Goal: Information Seeking & Learning: Learn about a topic

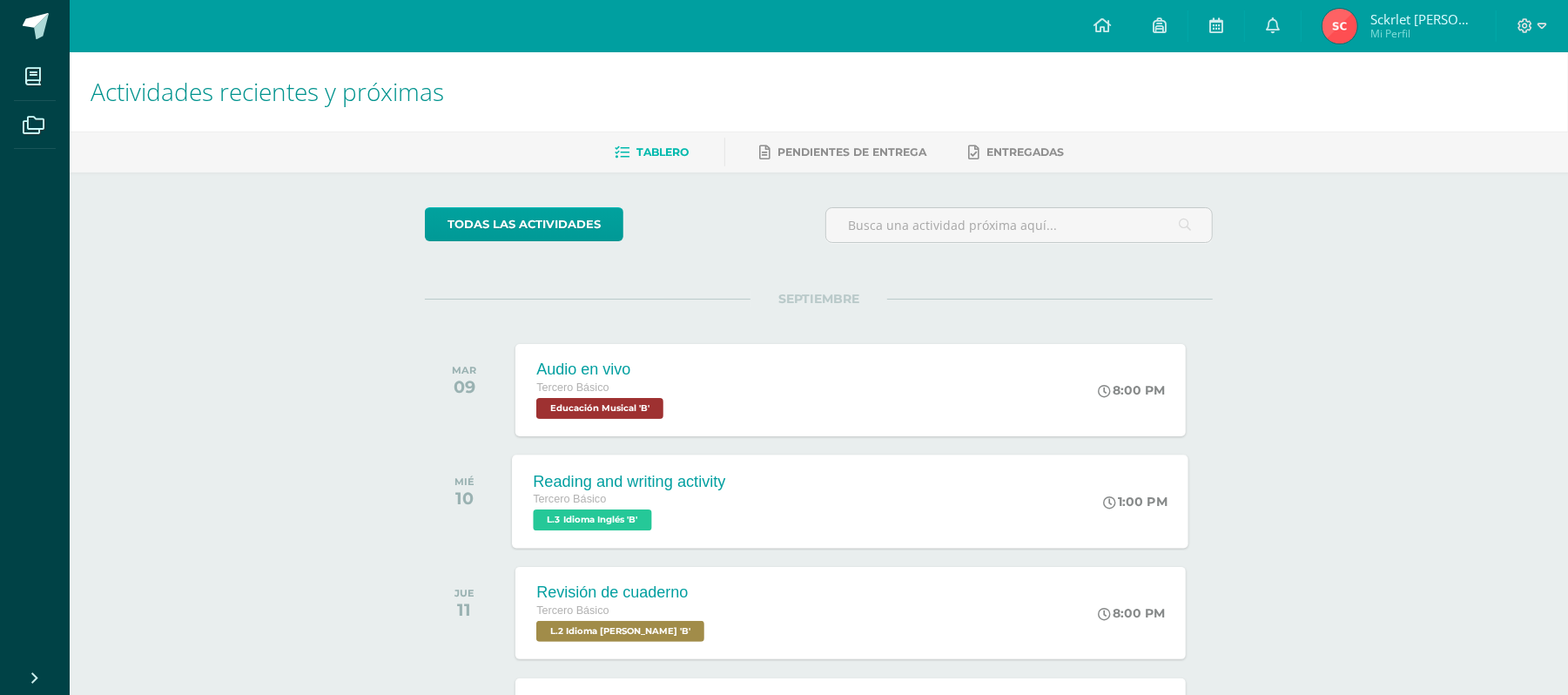
click at [837, 485] on div "Reading and writing activity [PERSON_NAME] Básico L.3 Idioma Inglés 'B' 1:00 PM…" at bounding box center [851, 502] width 676 height 93
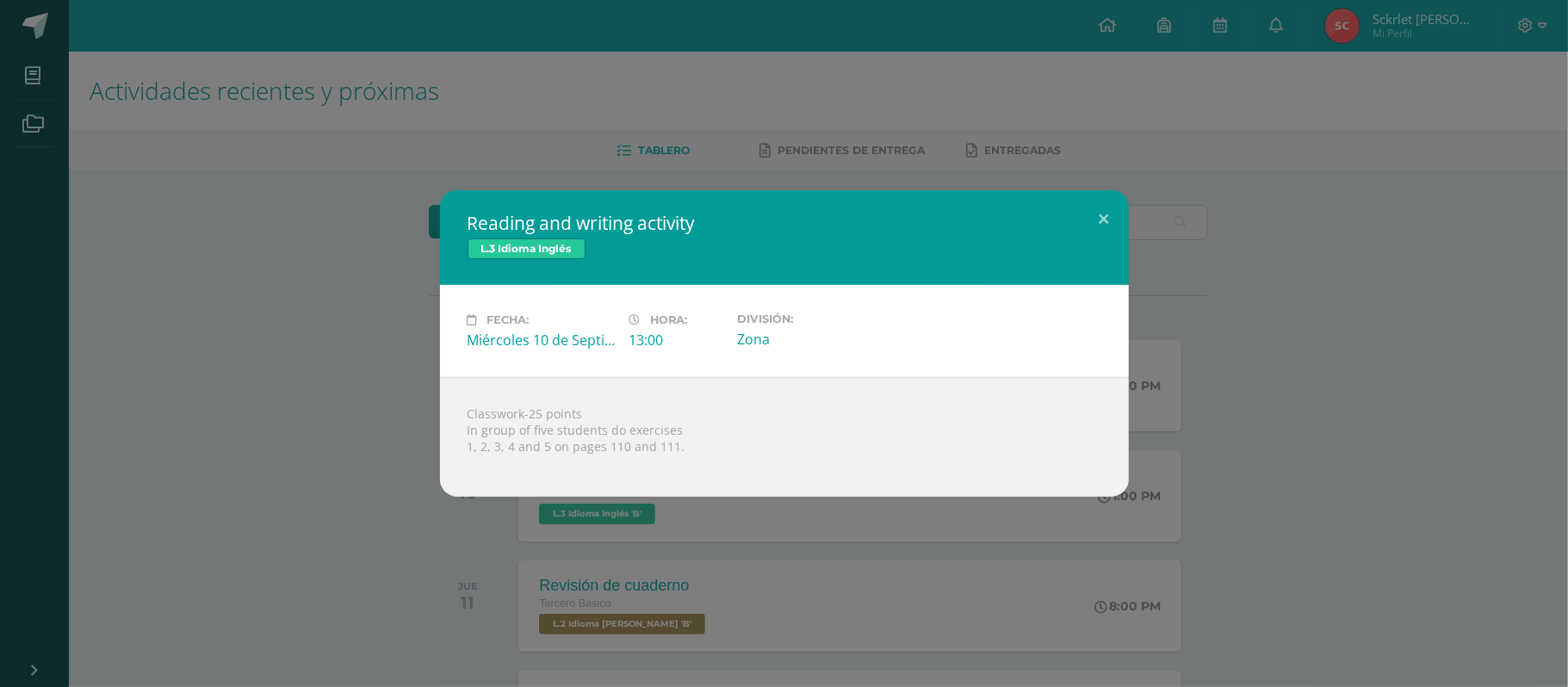
drag, startPoint x: 438, startPoint y: 420, endPoint x: 686, endPoint y: 451, distance: 249.9
click at [686, 451] on div "Reading and writing activity L.3 Idioma Inglés Fecha: Miércoles 10 de Septiembr…" at bounding box center [784, 344] width 1555 height 306
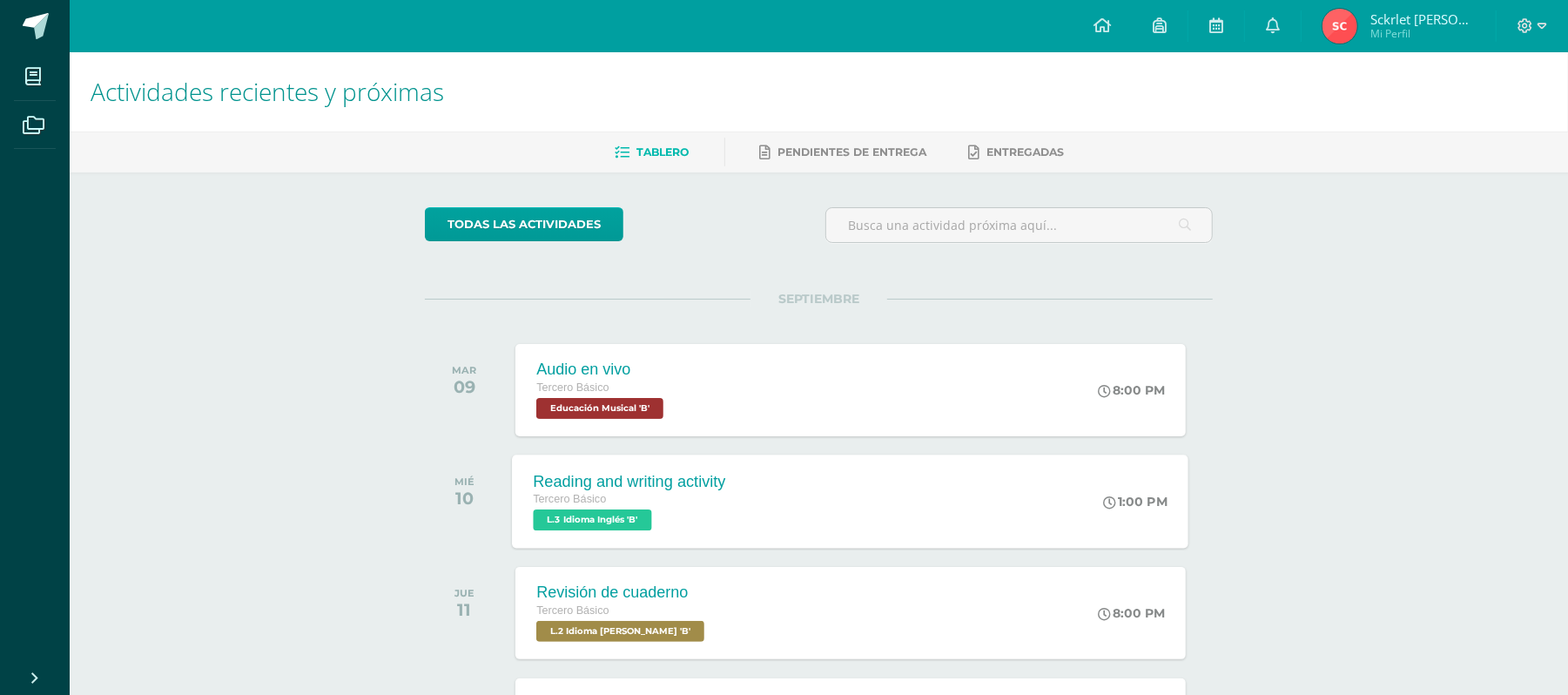
scroll to position [348, 0]
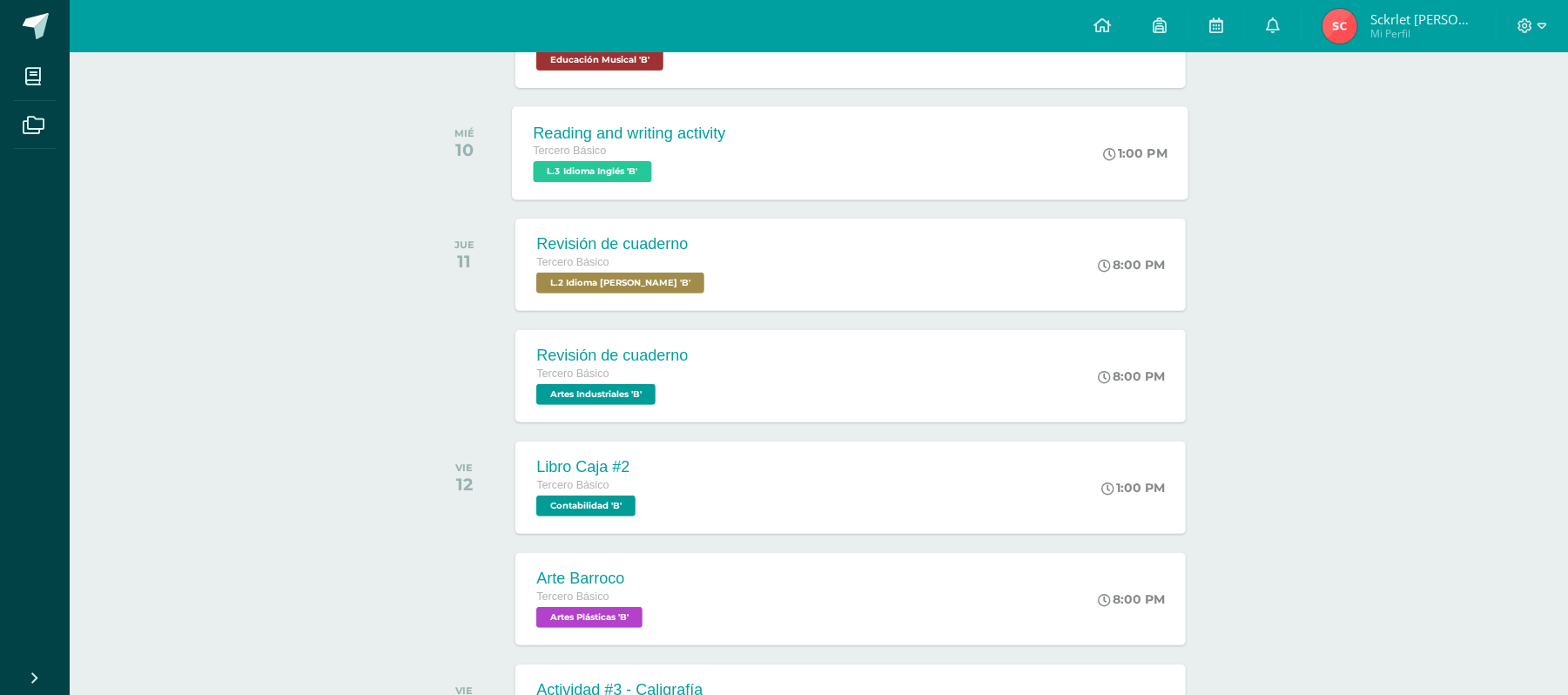
click at [670, 173] on div "[PERSON_NAME] Básico L.3 Idioma Inglés 'B'" at bounding box center [630, 161] width 193 height 40
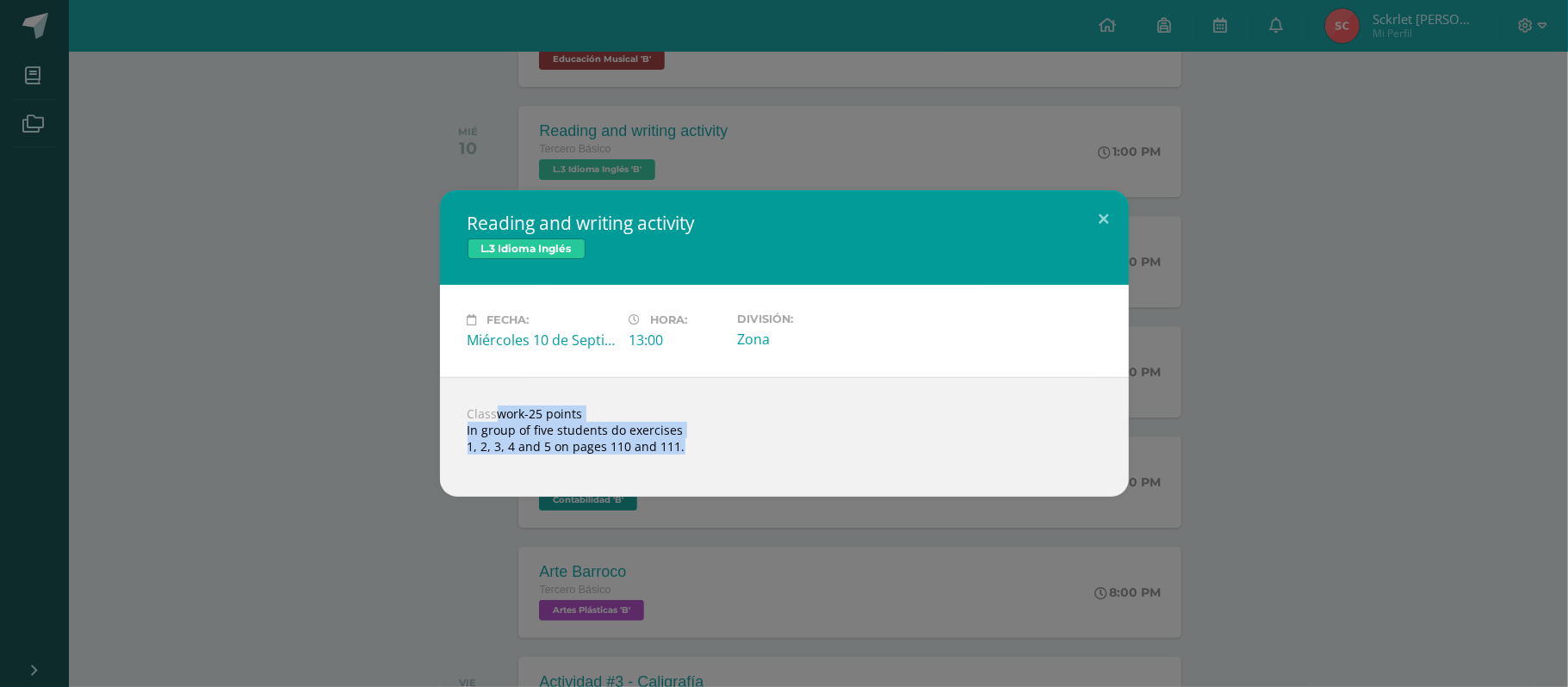
drag, startPoint x: 470, startPoint y: 414, endPoint x: 625, endPoint y: 461, distance: 162.0
click at [625, 461] on div "Classwork-25 points In group of five students do exercises 1, 2, 3, 4 and 5 on …" at bounding box center [785, 436] width 689 height 120
click at [739, 441] on div "Trabajo en clase-25 puntos En grupos de cinco los alumnos realicen los ejercici…" at bounding box center [785, 436] width 689 height 120
click at [1238, 181] on div "Actividad de lectura y escritura L.3 Idioma Inglés Fecha: Miércoles 10 de Septi…" at bounding box center [784, 344] width 1568 height 687
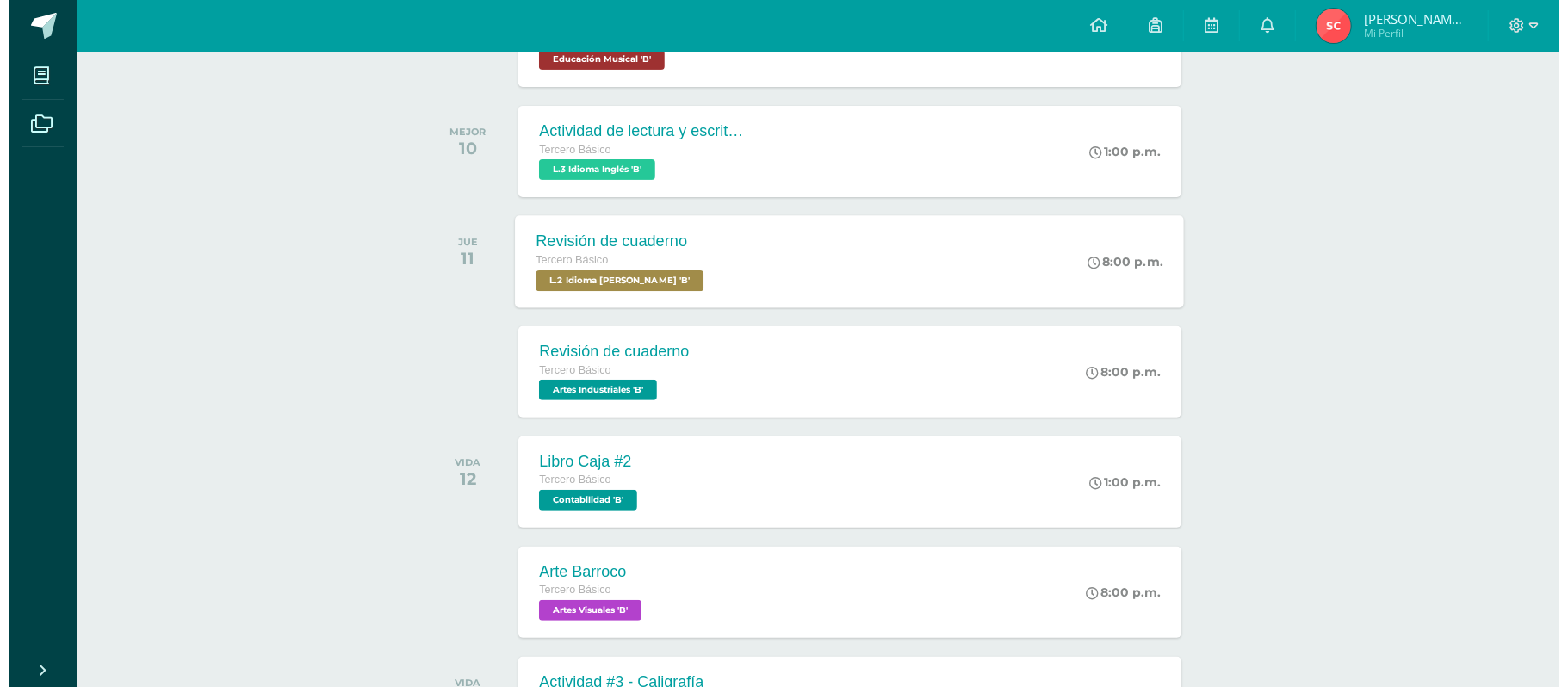
scroll to position [229, 0]
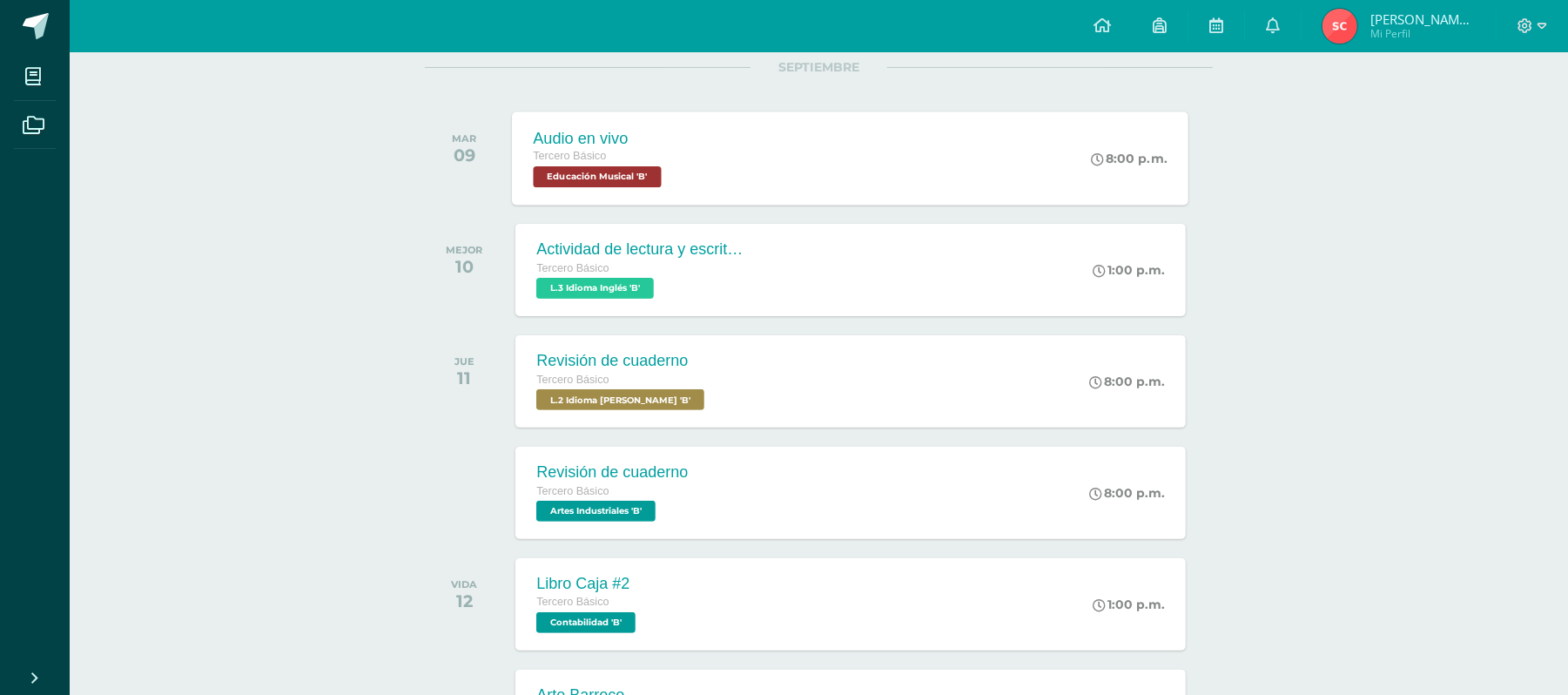
click at [767, 150] on div "Audio en vivo [PERSON_NAME] Básico Educación Musical 'B' 8:00 p.m. Audio en viv…" at bounding box center [851, 158] width 676 height 93
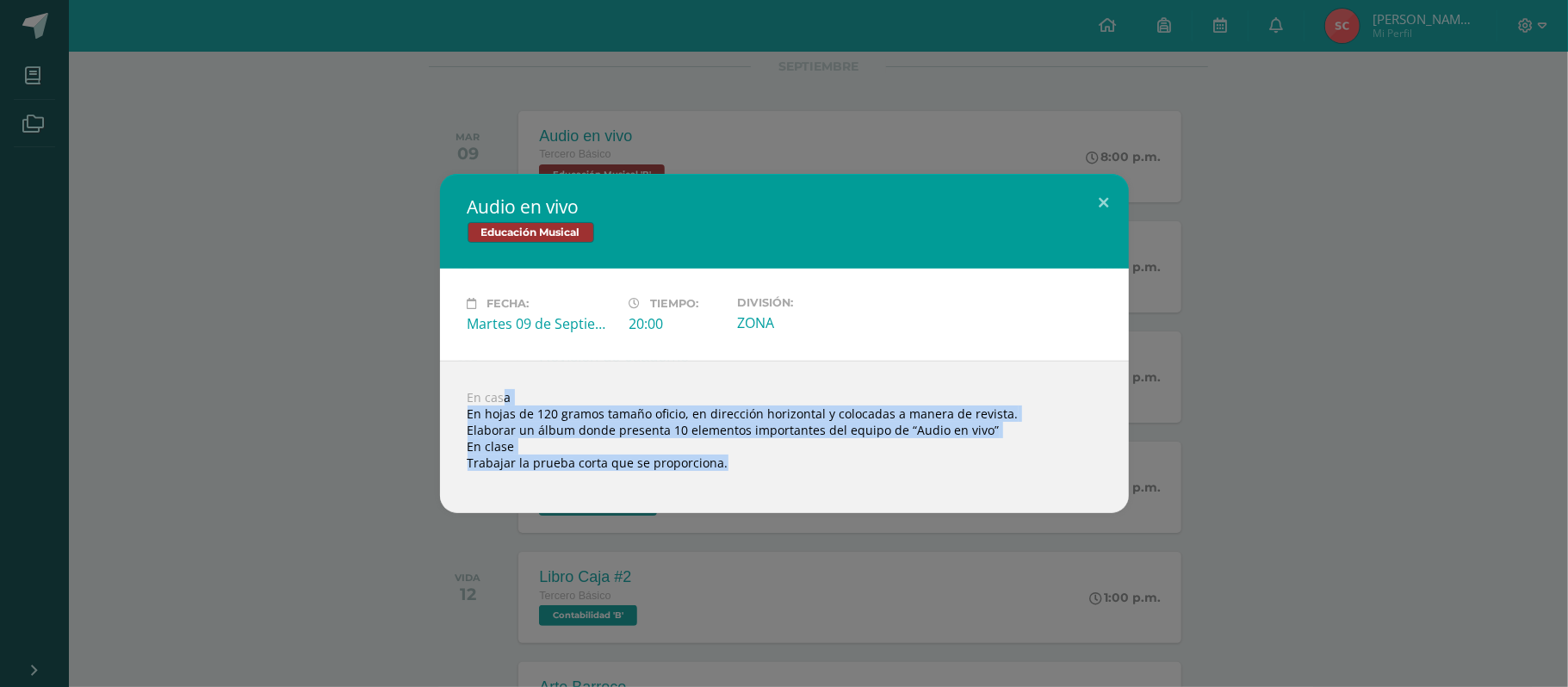
drag, startPoint x: 508, startPoint y: 405, endPoint x: 757, endPoint y: 492, distance: 263.8
click at [757, 492] on div "En casa En hojas de 120 gramos tamaño oficio, en dirección horizontal y colocad…" at bounding box center [785, 436] width 689 height 152
